Goal: Check status: Check status

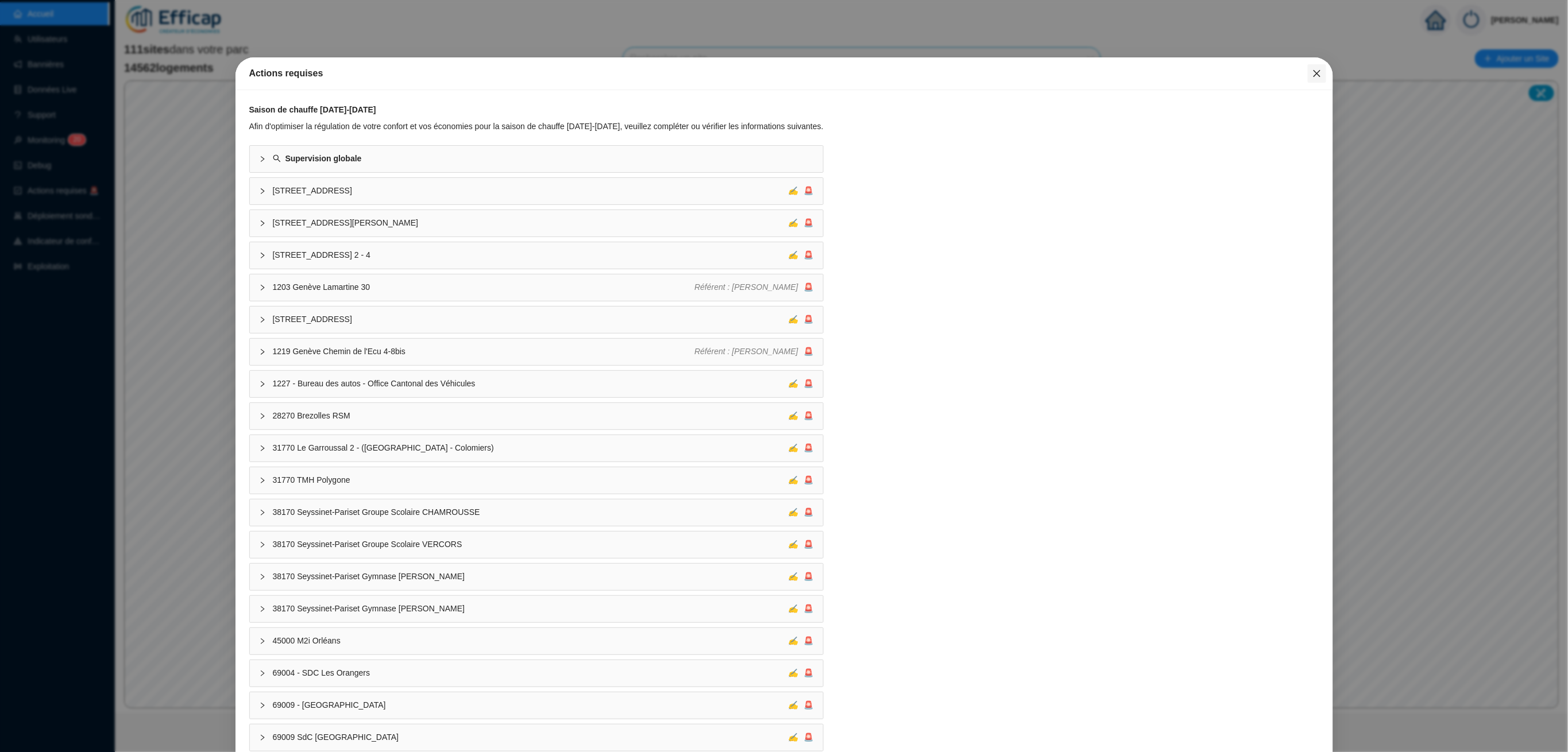
click at [1313, 74] on icon "close" at bounding box center [1317, 73] width 9 height 9
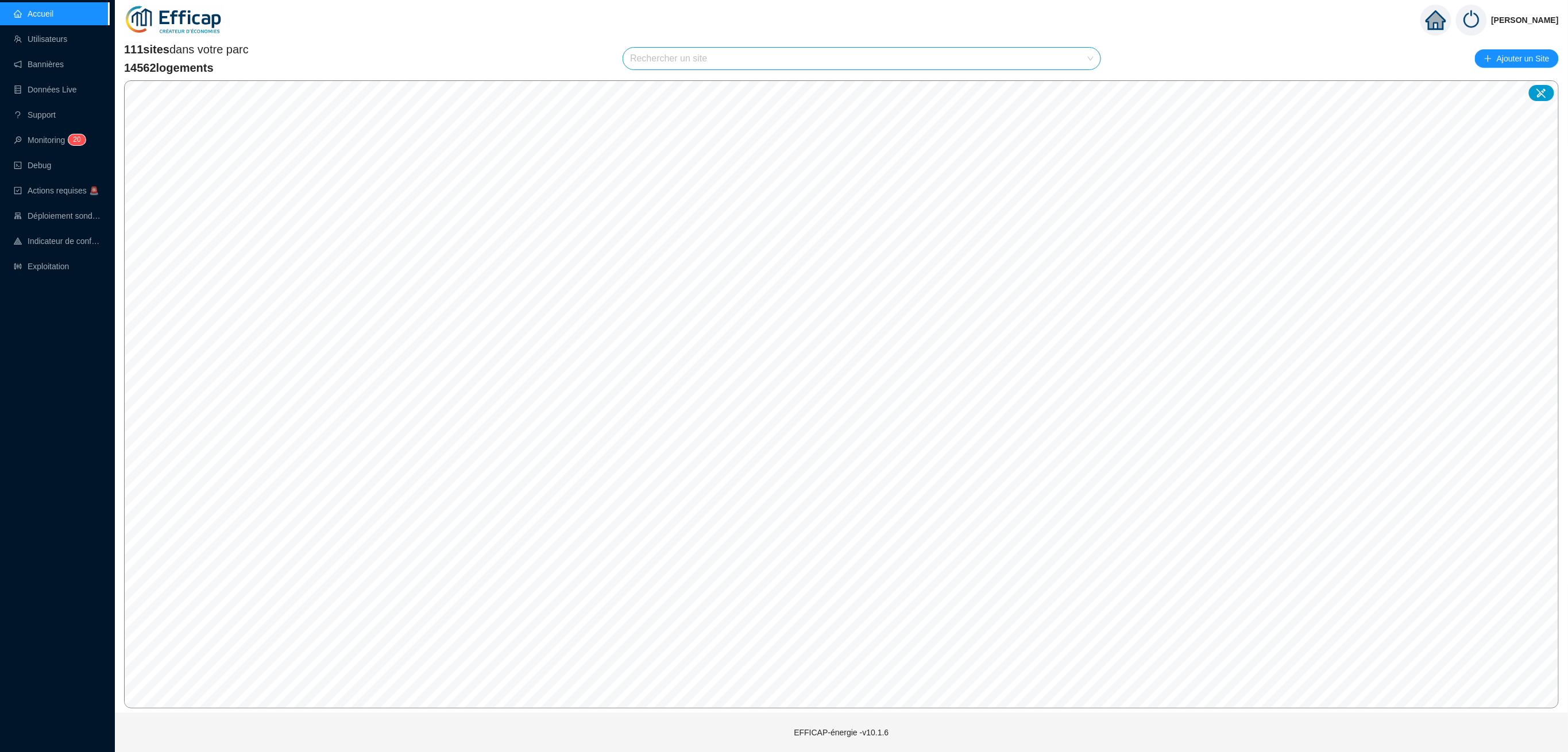
click at [676, 55] on input "search" at bounding box center [856, 58] width 454 height 21
type input "astrol"
click at [1055, 56] on span "75014 SDC Astrolabe" at bounding box center [862, 58] width 464 height 21
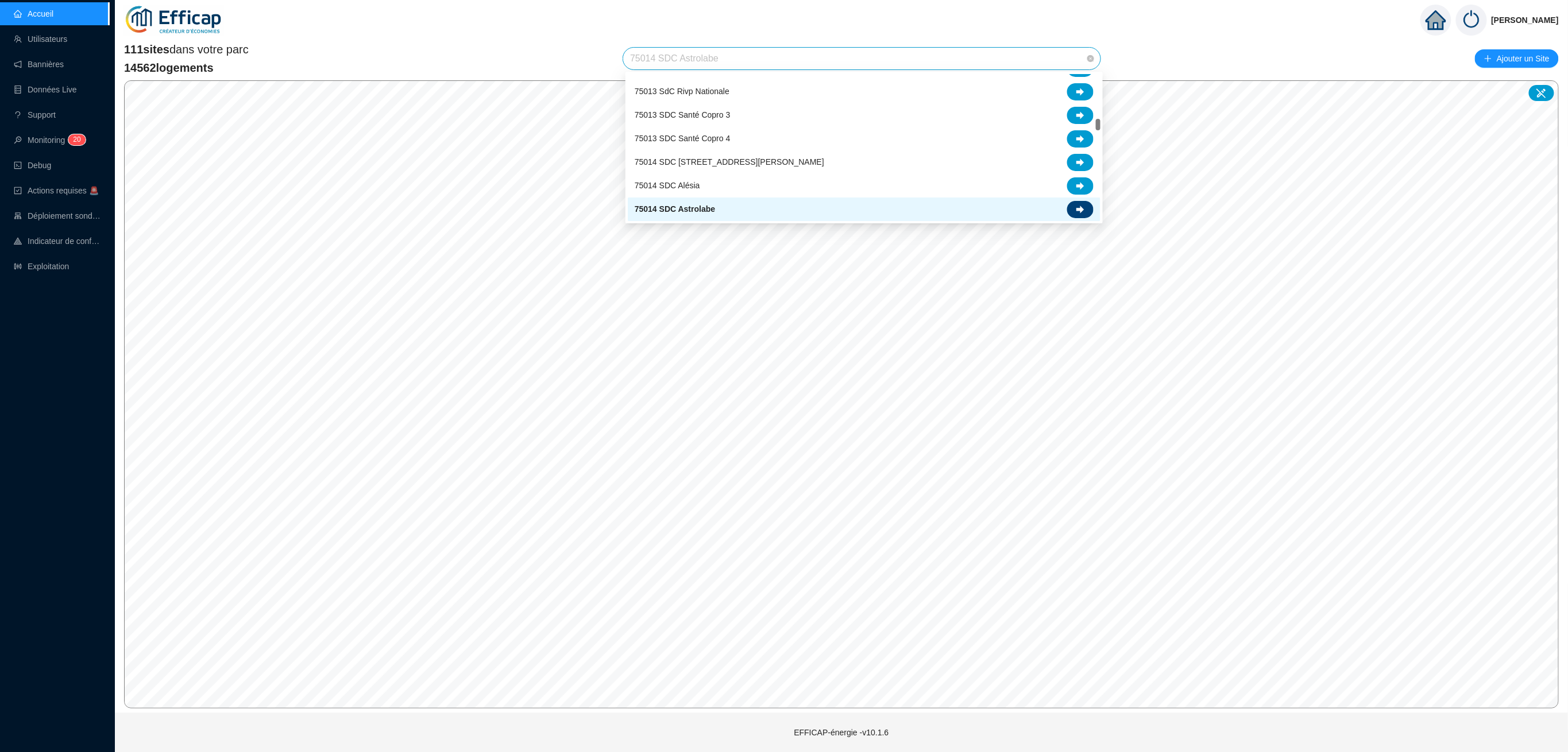
click at [1080, 208] on icon at bounding box center [1079, 209] width 8 height 8
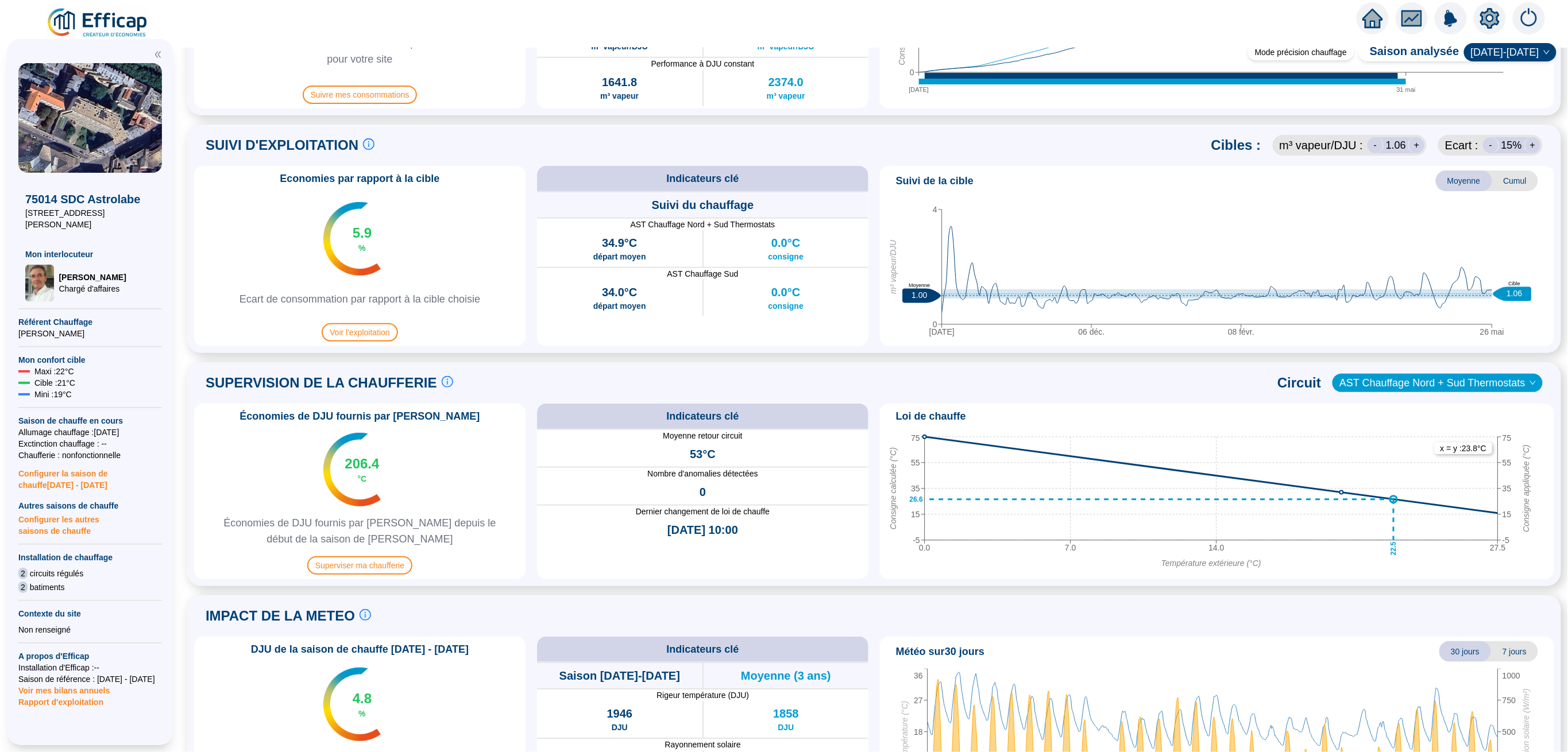
scroll to position [536, 0]
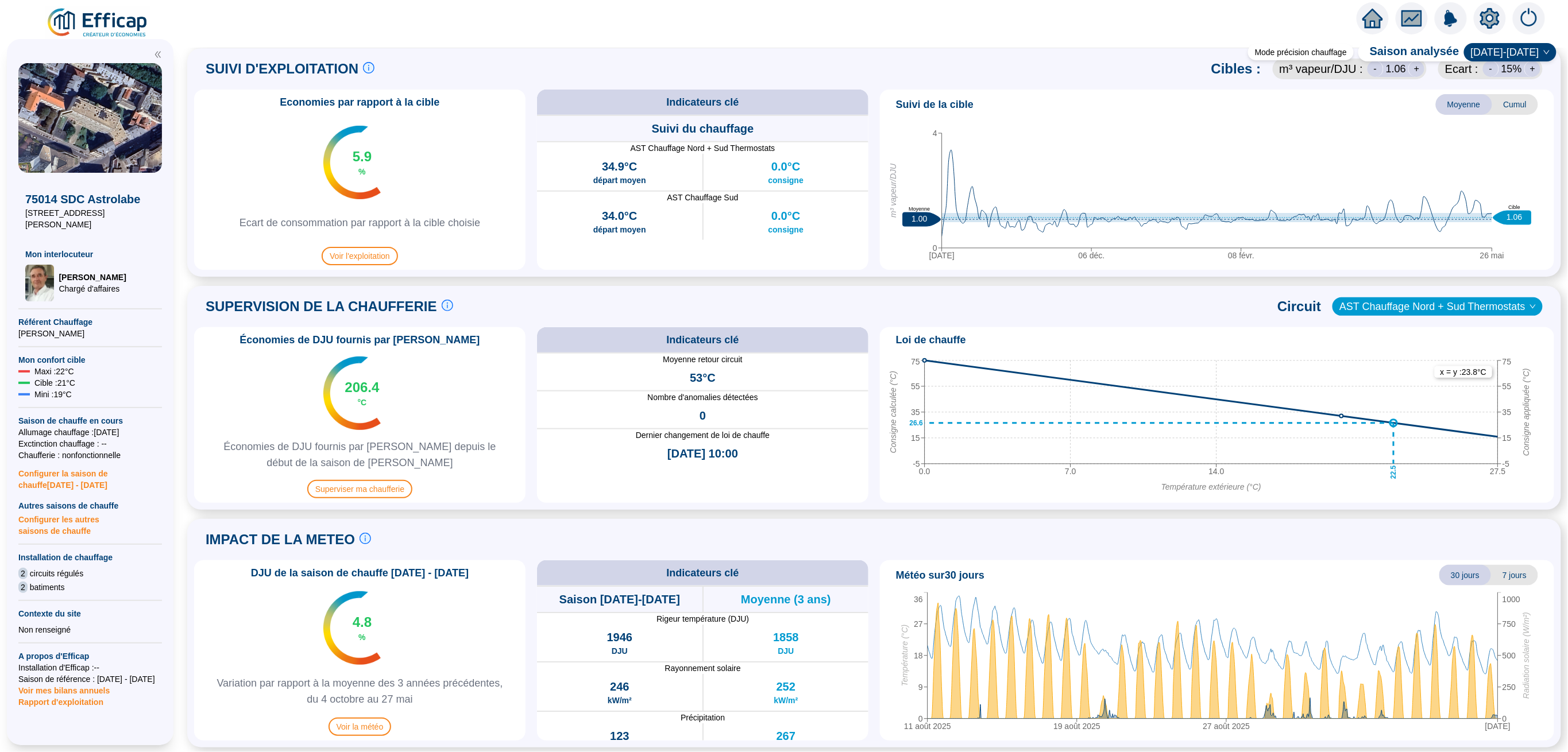
click at [1397, 306] on span "AST Chauffage Nord + Sud Thermostats" at bounding box center [1437, 307] width 196 height 17
click at [349, 488] on span "Superviser ma chaufferie" at bounding box center [359, 489] width 105 height 18
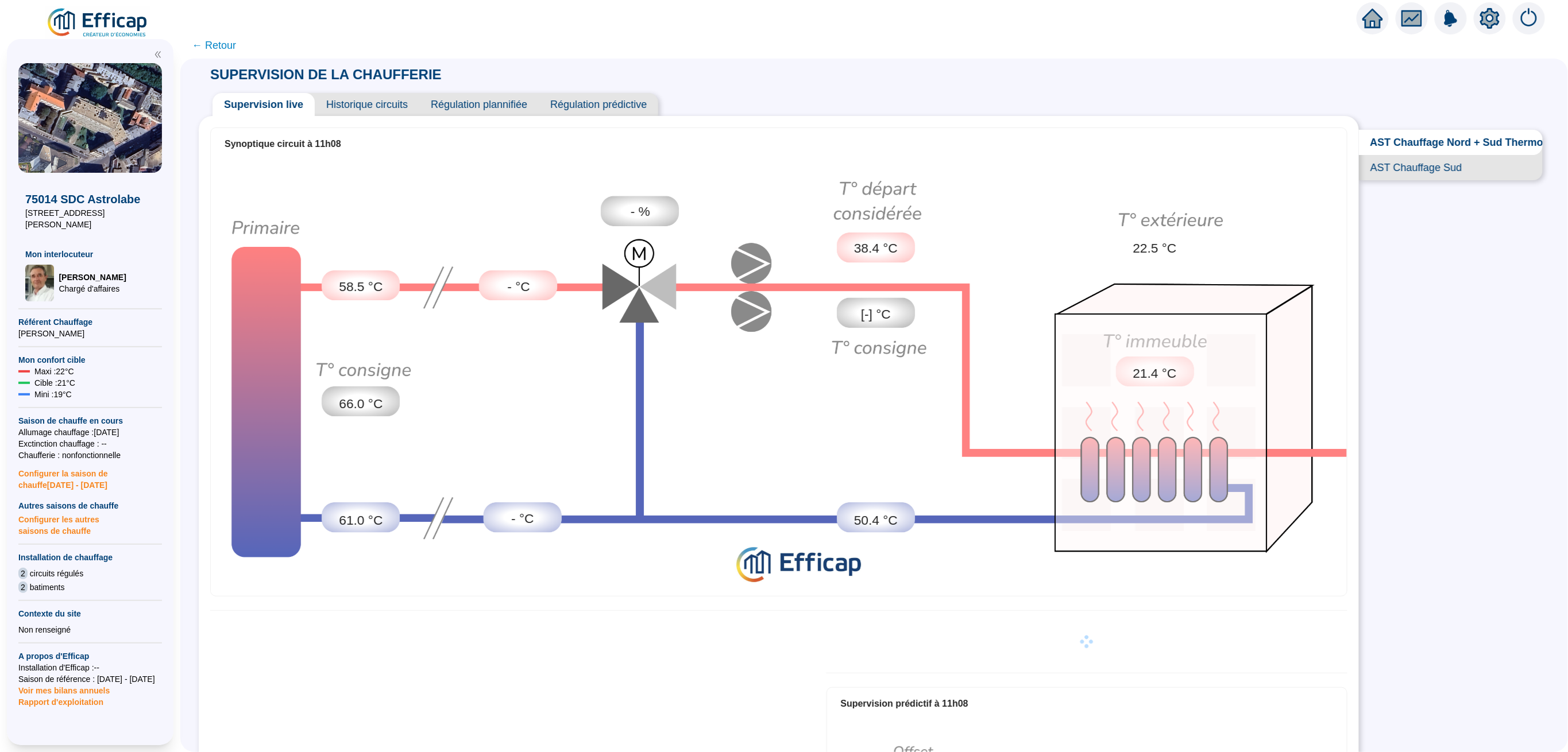
click at [389, 100] on span "Historique circuits" at bounding box center [367, 105] width 105 height 23
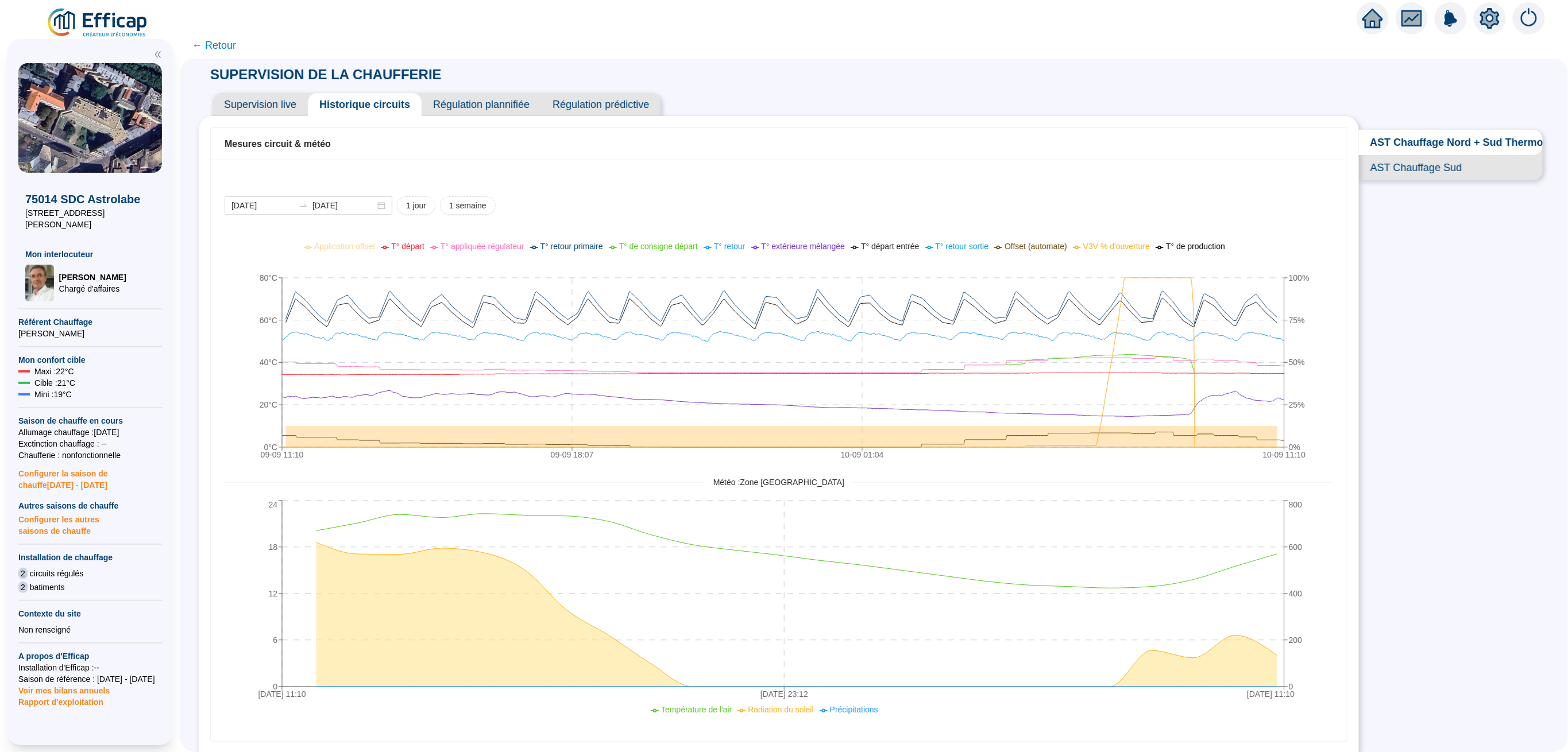
click at [276, 99] on span "Supervision live" at bounding box center [260, 105] width 95 height 23
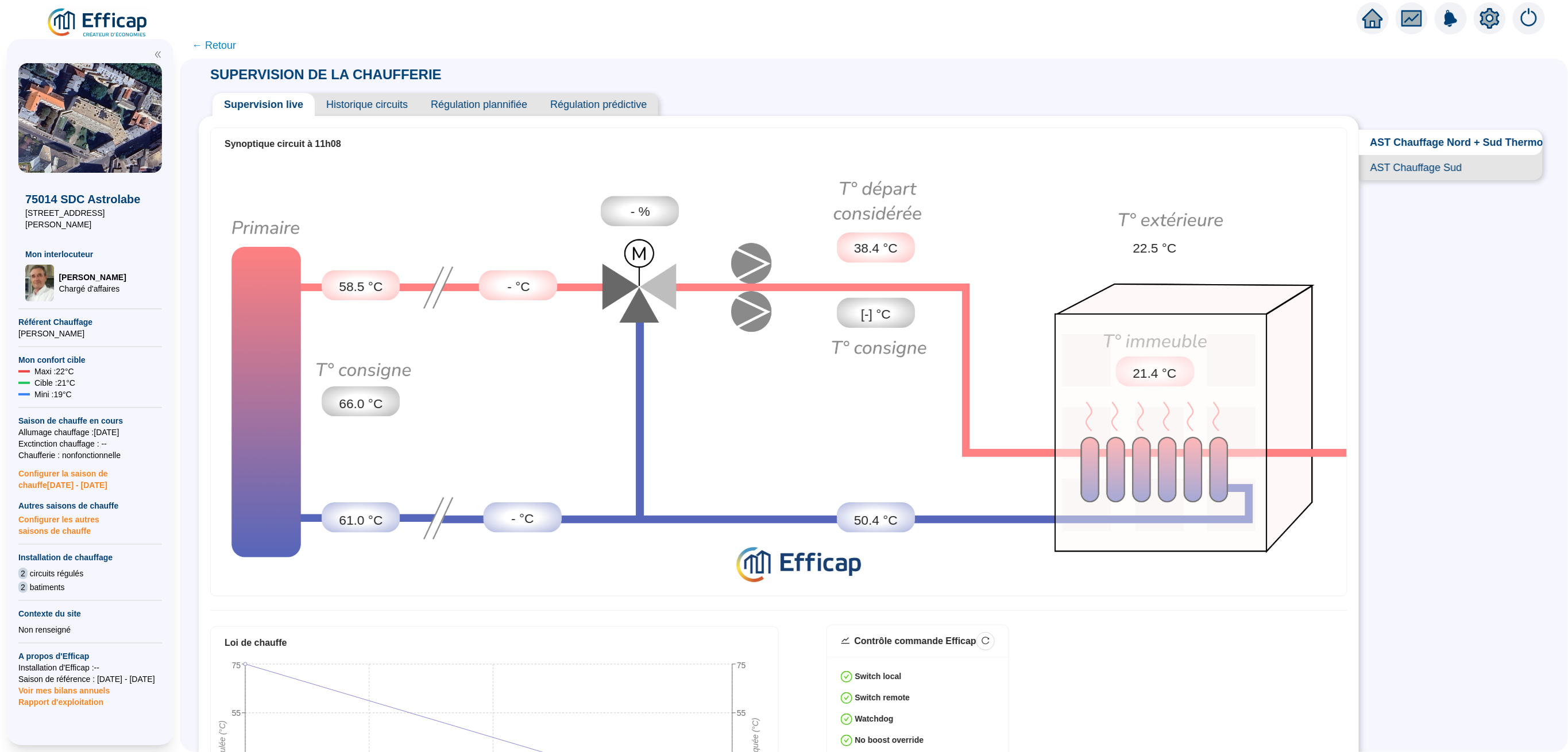
click at [1421, 180] on span "AST Chauffage Sud" at bounding box center [1451, 167] width 183 height 25
click at [1417, 141] on span "AST Chauffage Nord + Sud Thermostats" at bounding box center [1451, 141] width 183 height 25
click at [1413, 180] on span "AST Chauffage Sud" at bounding box center [1451, 167] width 183 height 25
click at [375, 112] on span "Historique circuits" at bounding box center [367, 105] width 105 height 23
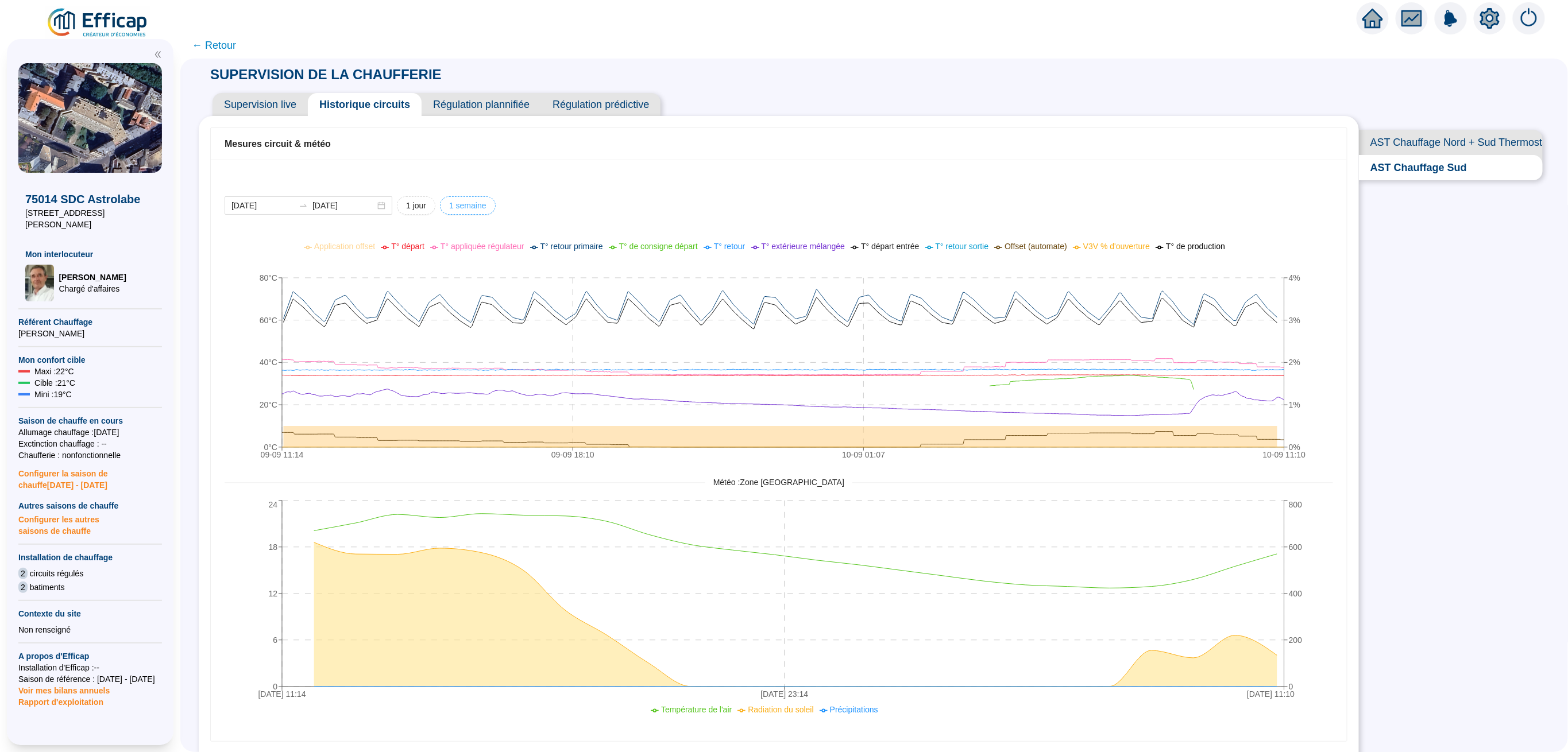
click at [484, 210] on span "1 semaine" at bounding box center [468, 206] width 38 height 12
type input "[DATE]"
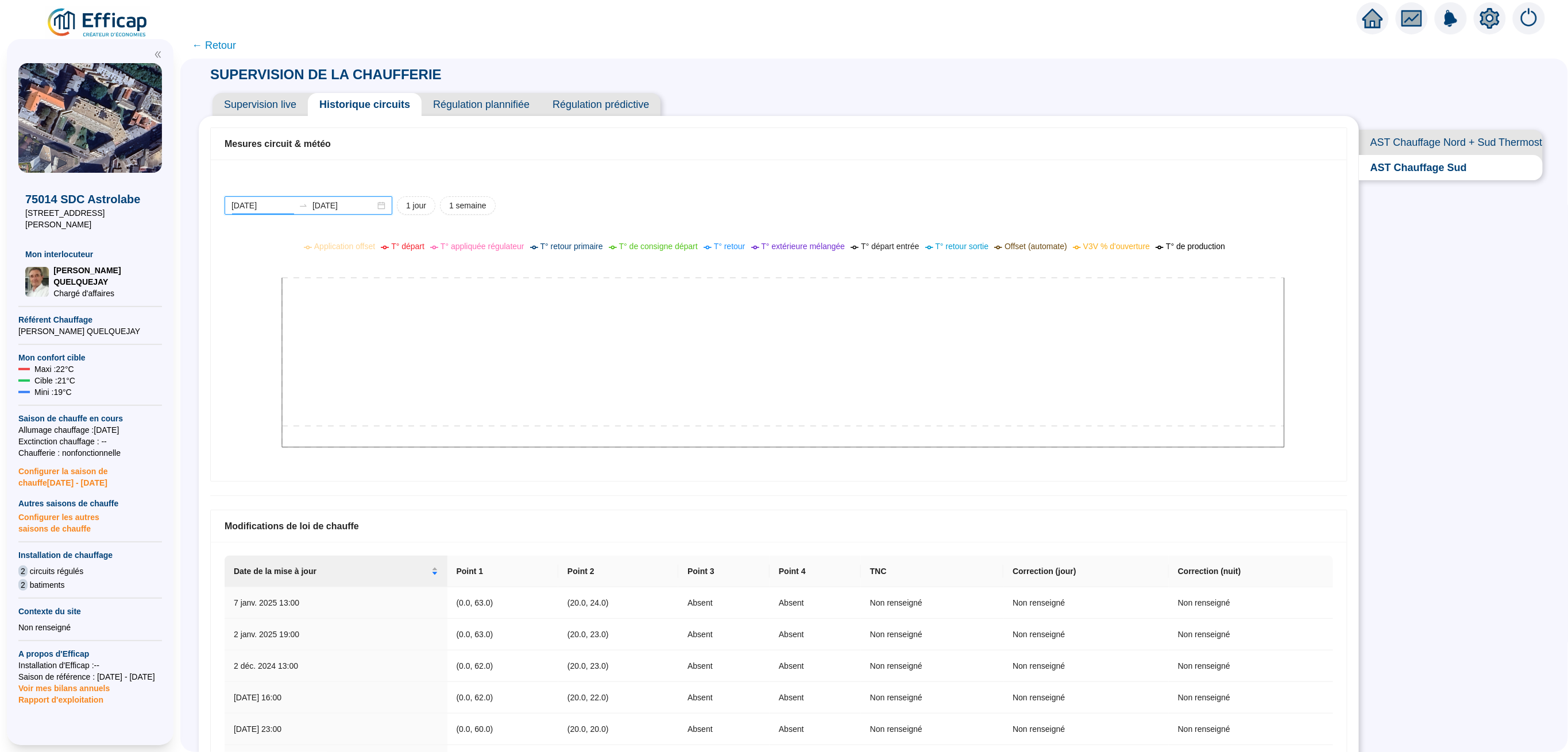
click at [294, 206] on input "[DATE]" at bounding box center [262, 206] width 63 height 12
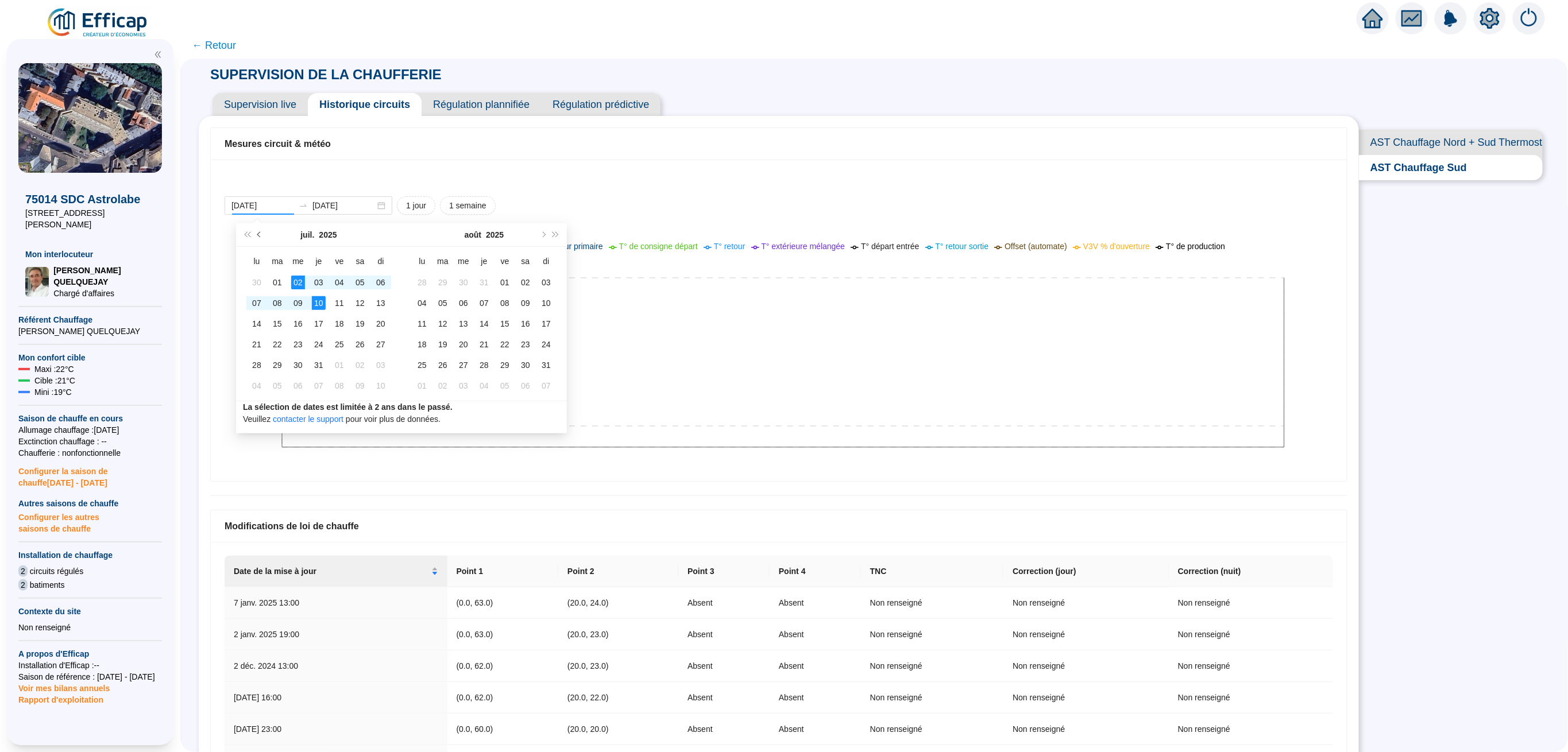
click at [260, 231] on button "Mois précédent (PageUp)" at bounding box center [259, 235] width 13 height 23
type input "[DATE]"
click at [357, 363] on div "28" at bounding box center [360, 365] width 14 height 14
type input "[DATE]"
click at [440, 283] on div "01" at bounding box center [442, 283] width 14 height 14
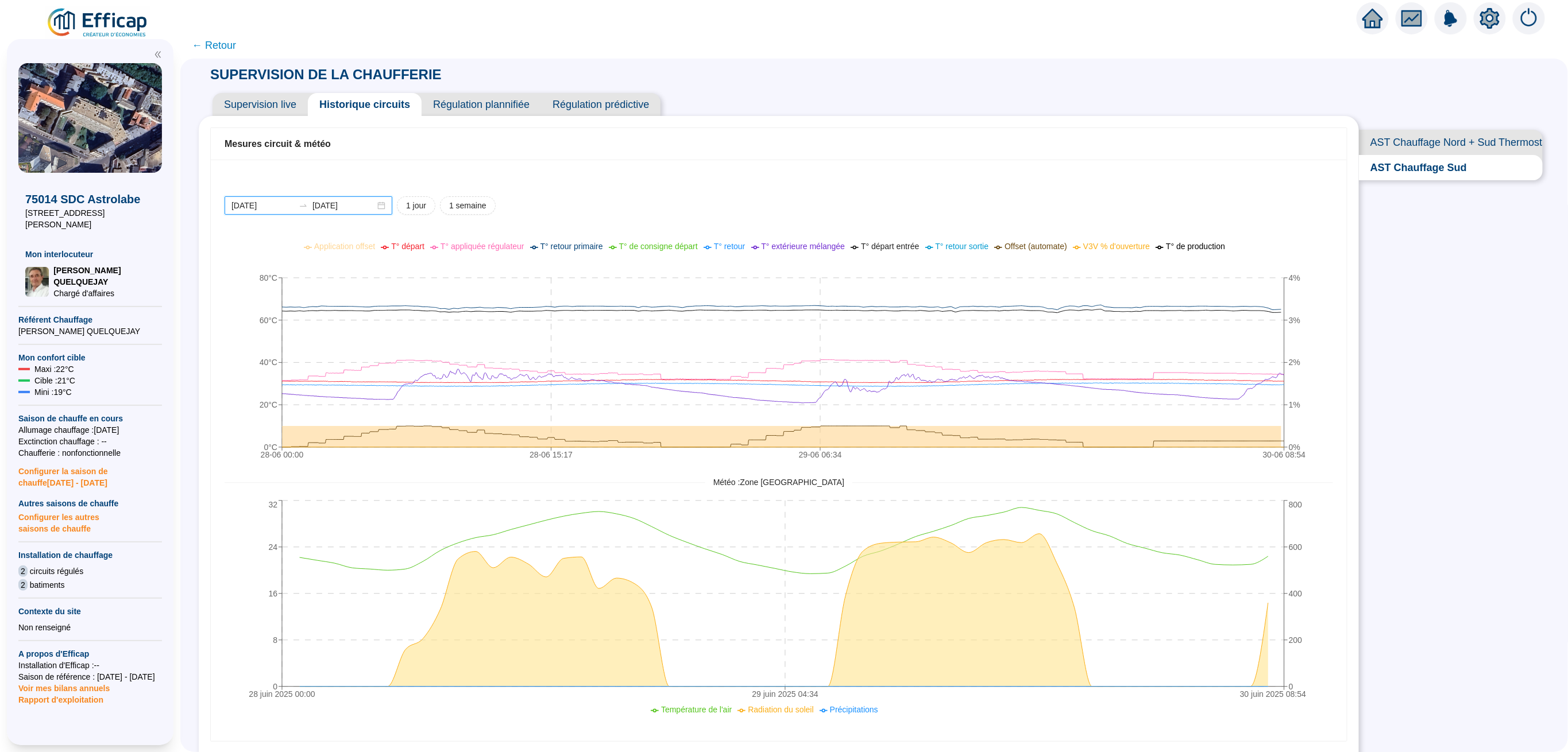
click at [294, 208] on input "[DATE]" at bounding box center [262, 206] width 63 height 12
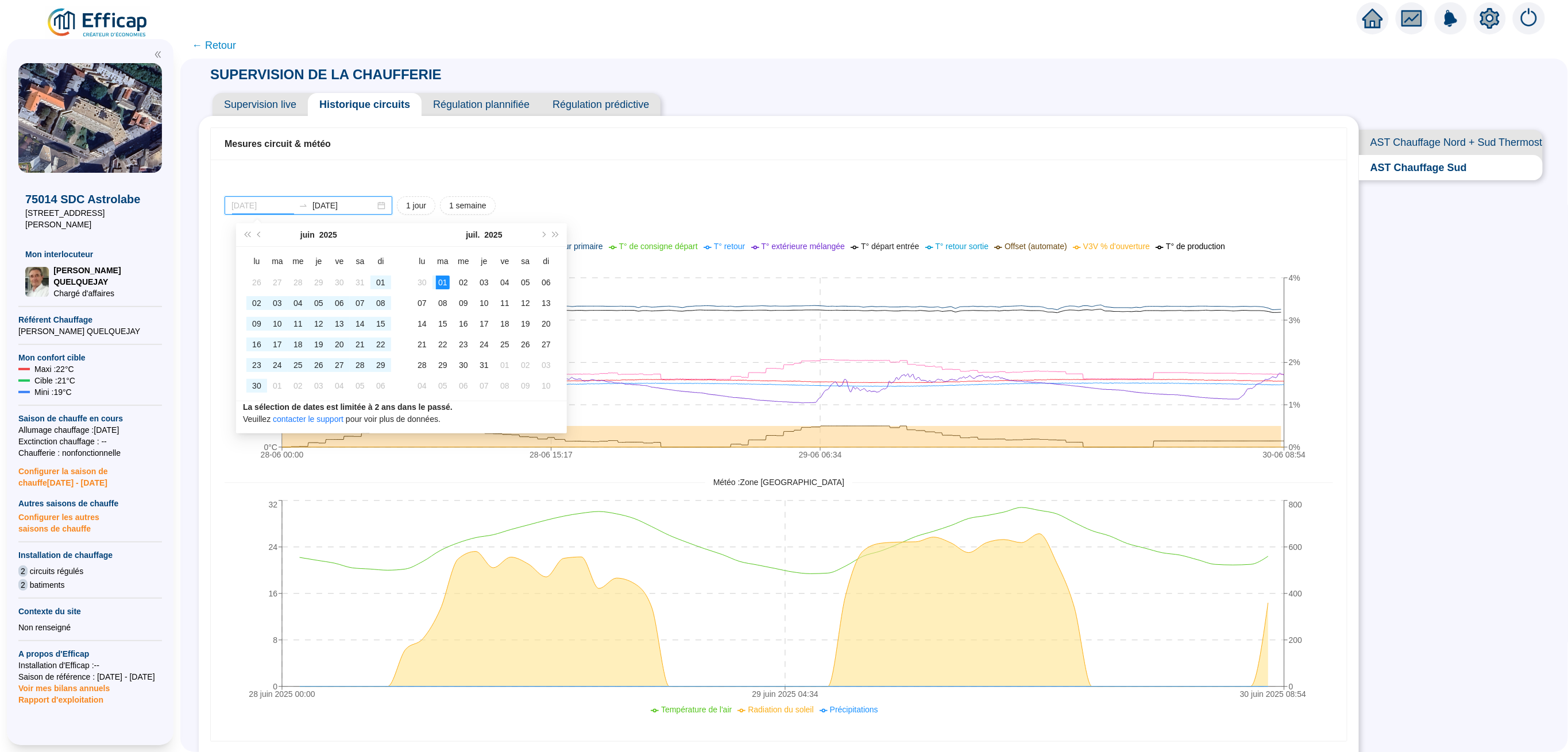
type input "[DATE]"
click at [349, 200] on input "[DATE]" at bounding box center [343, 206] width 63 height 12
click at [544, 238] on button "Mois suivant (PageDown)" at bounding box center [543, 235] width 13 height 23
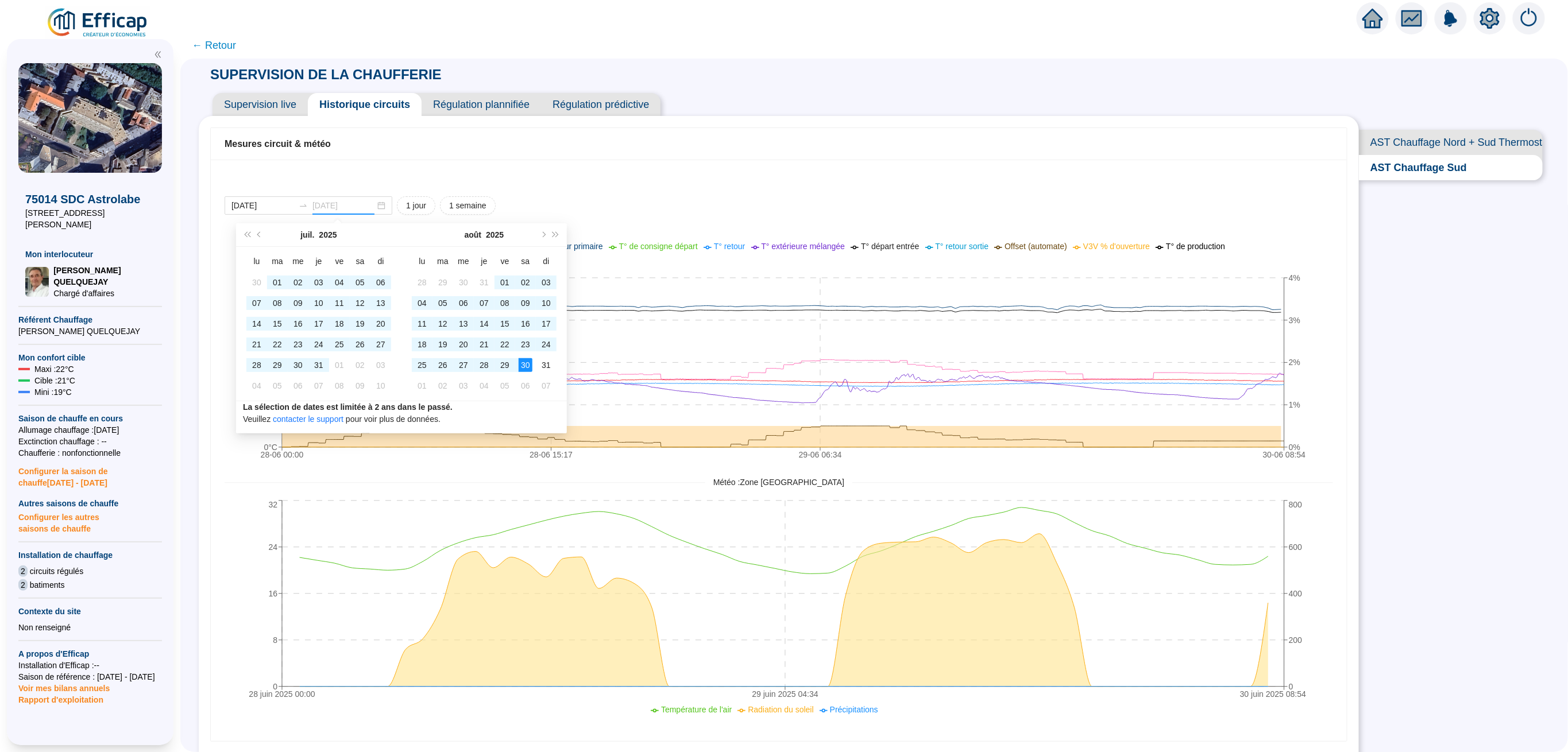
click at [533, 365] on td "30" at bounding box center [526, 365] width 21 height 21
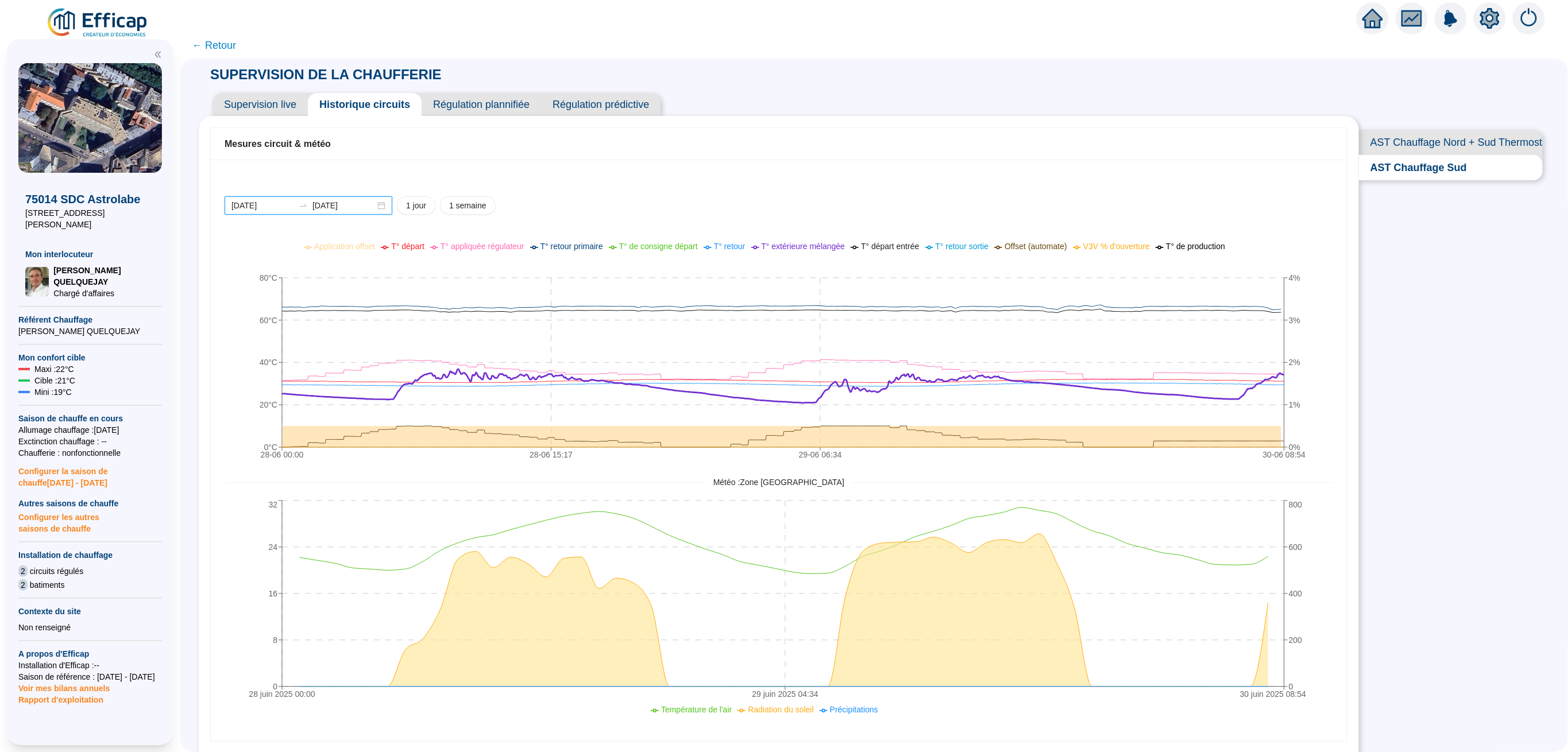
click at [371, 207] on input "[DATE]" at bounding box center [343, 206] width 63 height 12
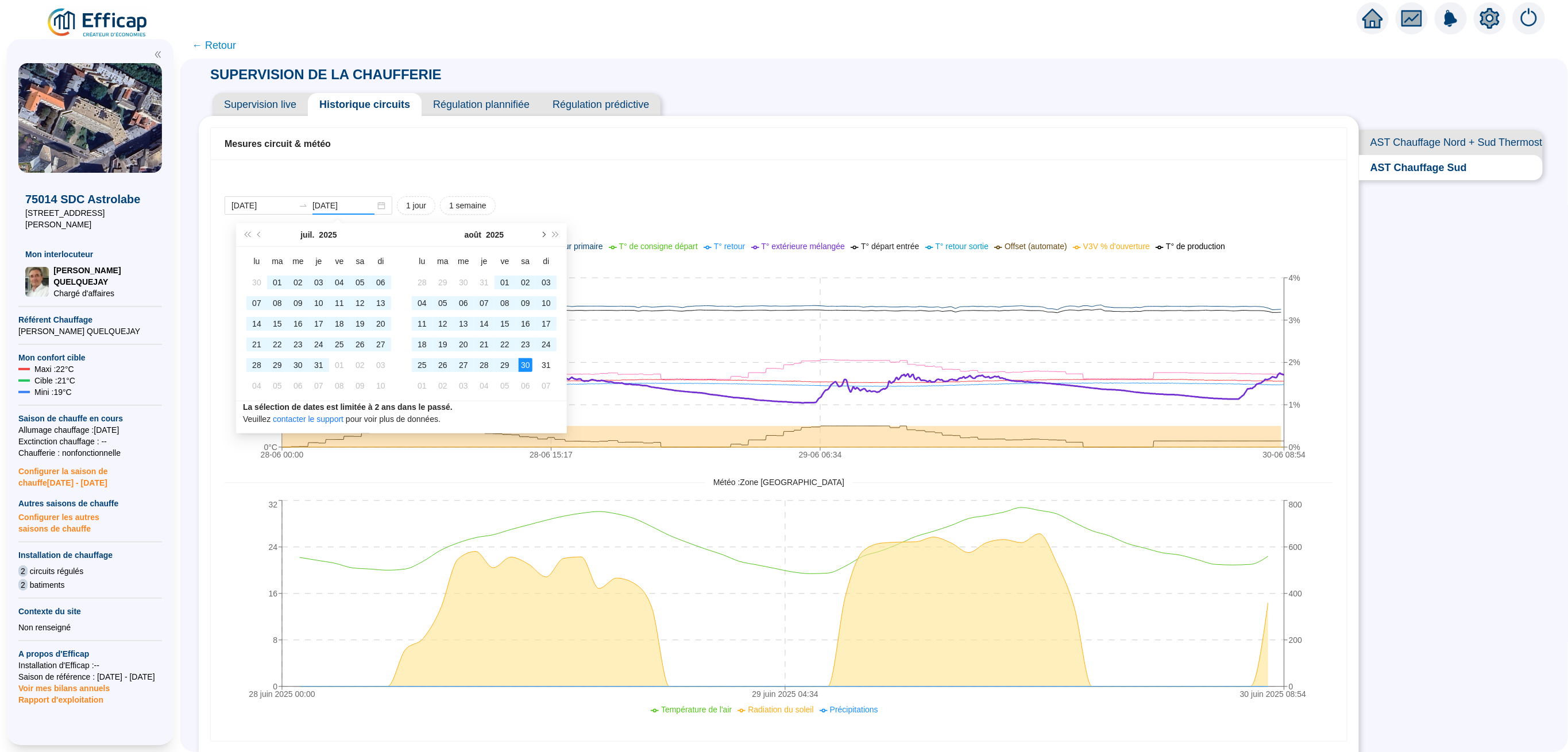
click at [544, 234] on span "Mois suivant (PageDown)" at bounding box center [543, 235] width 6 height 6
type input "[DATE]"
click at [465, 302] on div "10" at bounding box center [464, 304] width 14 height 14
click at [291, 209] on input "[DATE]" at bounding box center [262, 206] width 63 height 12
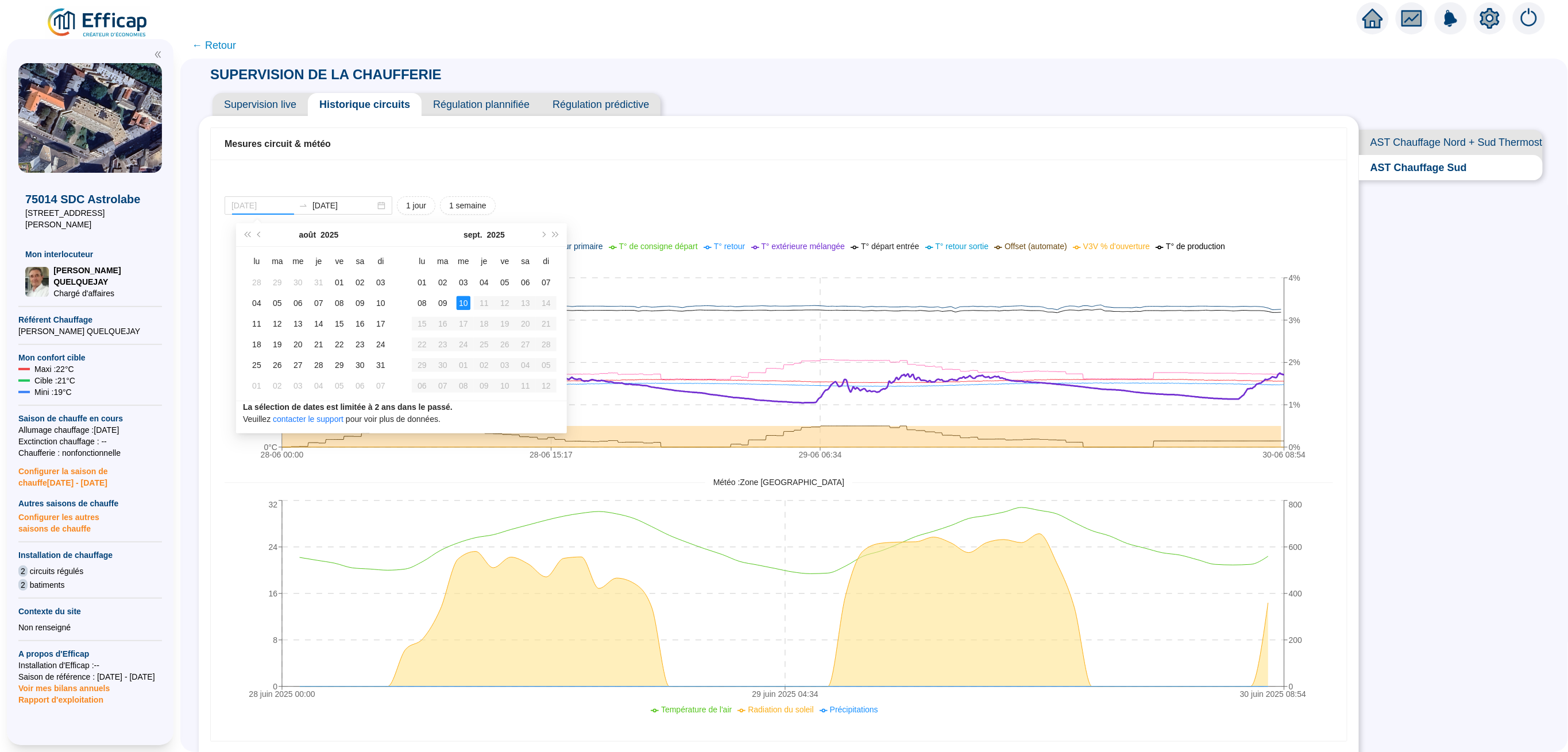
click at [461, 298] on div "10" at bounding box center [464, 304] width 14 height 14
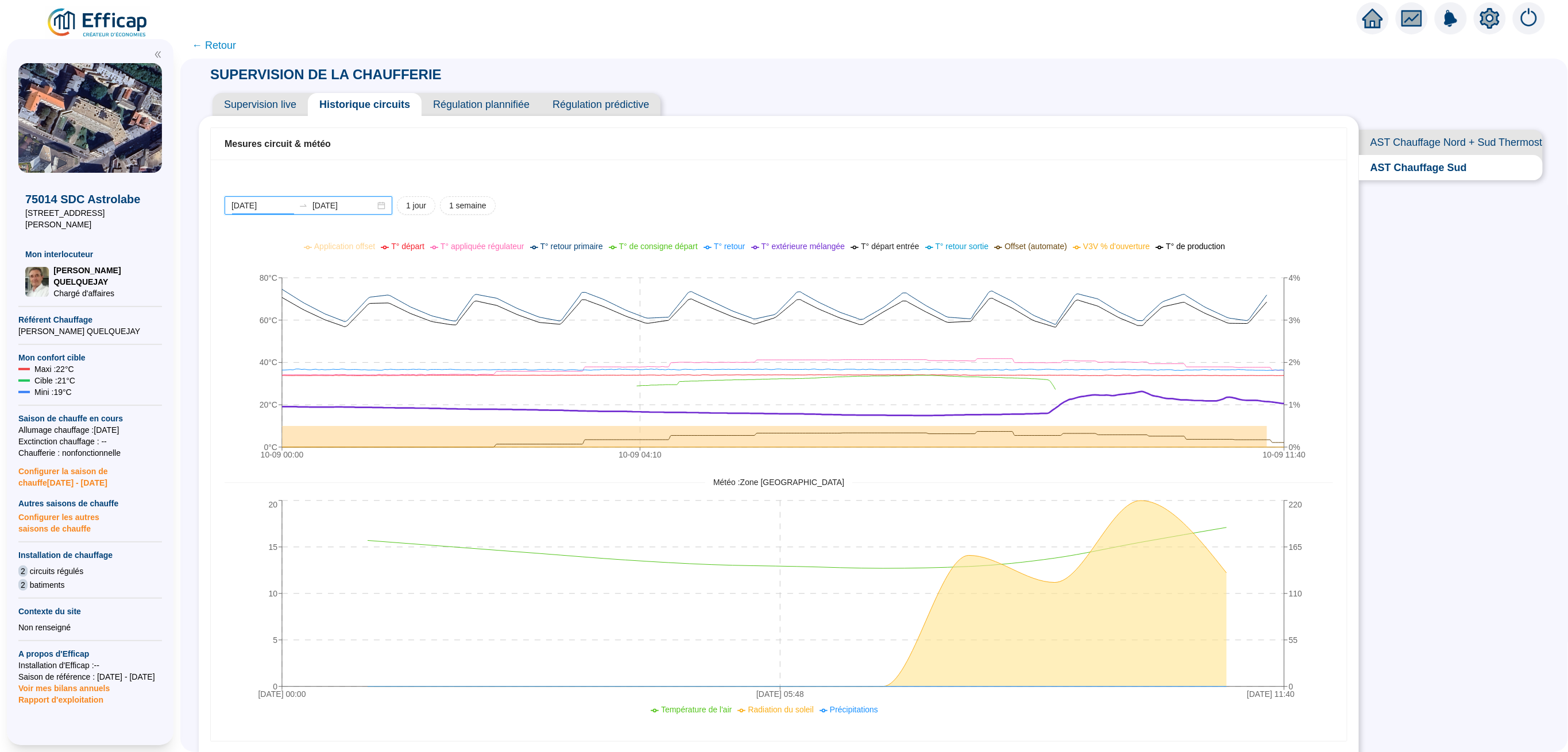
click at [288, 204] on input "[DATE]" at bounding box center [262, 206] width 63 height 12
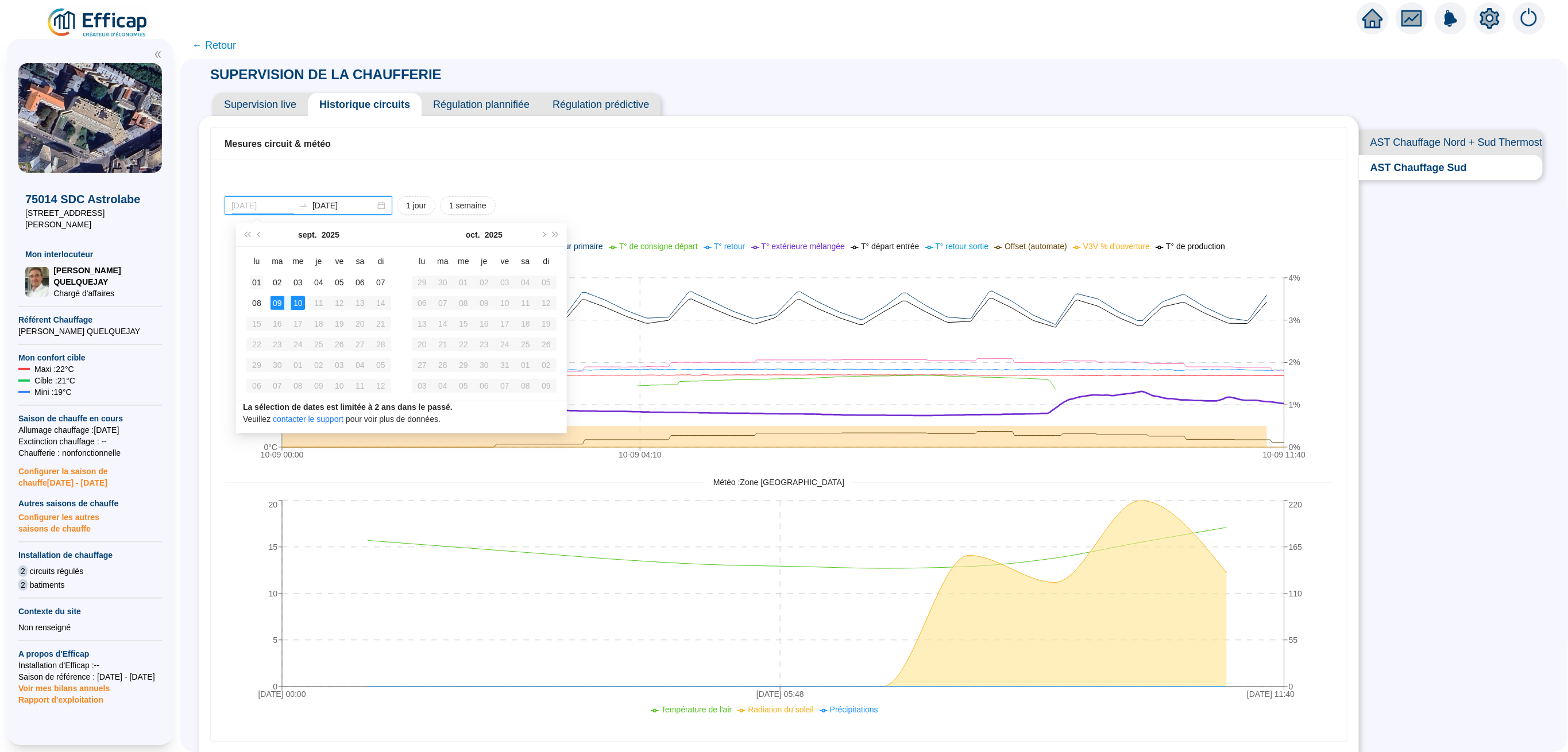
type input "[DATE]"
click at [257, 279] on div "01" at bounding box center [256, 283] width 14 height 14
type input "[DATE]"
click at [300, 299] on div "10" at bounding box center [298, 304] width 14 height 14
